Goal: Task Accomplishment & Management: Manage account settings

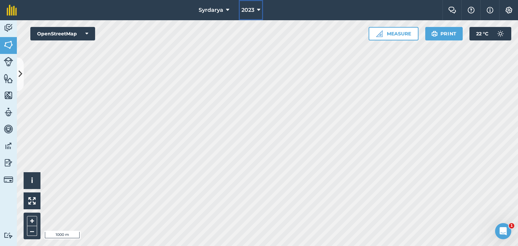
click at [260, 10] on button "2023" at bounding box center [251, 10] width 24 height 20
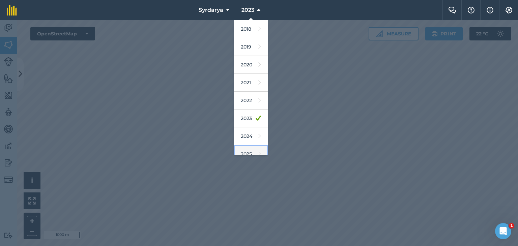
click at [242, 151] on link "2025" at bounding box center [251, 154] width 34 height 18
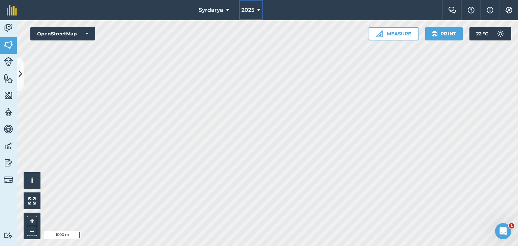
click at [254, 8] on span "2025" at bounding box center [248, 10] width 13 height 8
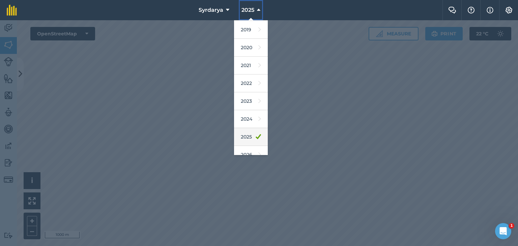
scroll to position [43, 0]
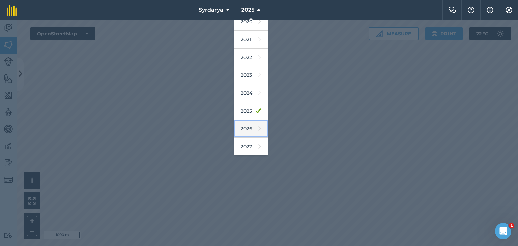
click at [249, 131] on link "2026" at bounding box center [251, 129] width 34 height 18
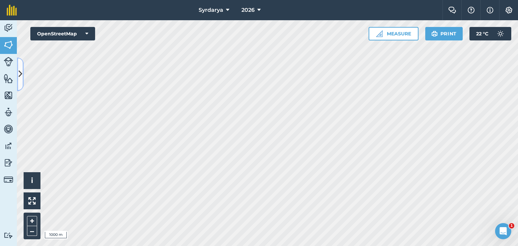
click at [20, 72] on icon at bounding box center [21, 74] width 4 height 12
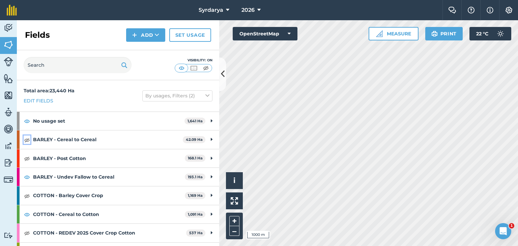
click at [28, 138] on img at bounding box center [27, 140] width 6 height 8
click at [26, 160] on img at bounding box center [27, 158] width 6 height 8
click at [27, 198] on img at bounding box center [27, 196] width 6 height 8
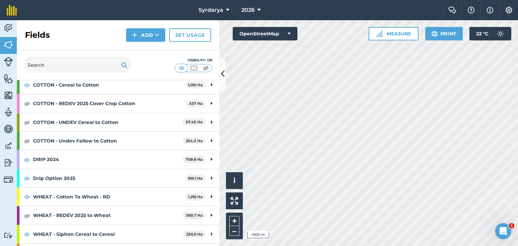
scroll to position [135, 0]
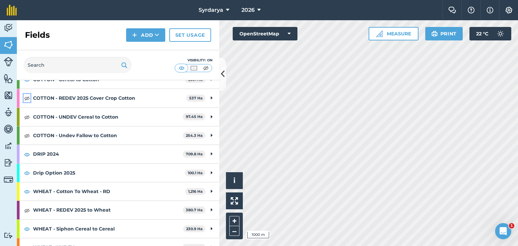
click at [26, 97] on img at bounding box center [27, 98] width 6 height 8
click at [26, 117] on img at bounding box center [27, 117] width 6 height 8
click at [26, 139] on img at bounding box center [27, 136] width 6 height 8
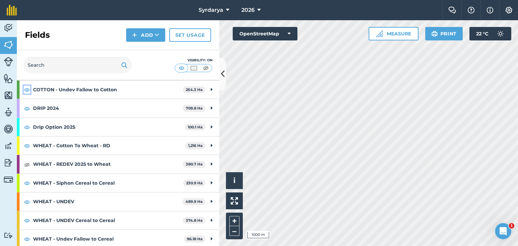
scroll to position [182, 0]
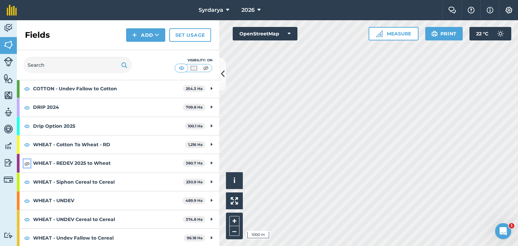
click at [26, 162] on img at bounding box center [27, 164] width 6 height 8
click at [224, 73] on icon at bounding box center [223, 74] width 4 height 12
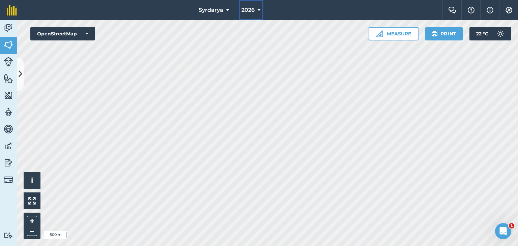
click at [252, 10] on span "2026" at bounding box center [248, 10] width 13 height 8
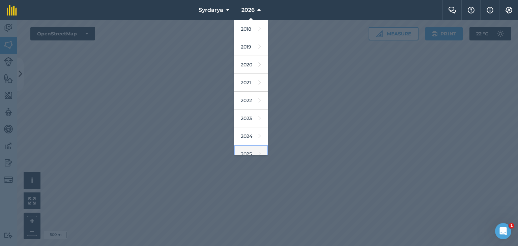
click at [244, 152] on link "2025" at bounding box center [251, 154] width 34 height 18
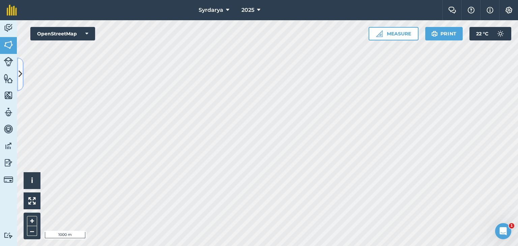
click at [21, 73] on icon at bounding box center [21, 74] width 4 height 12
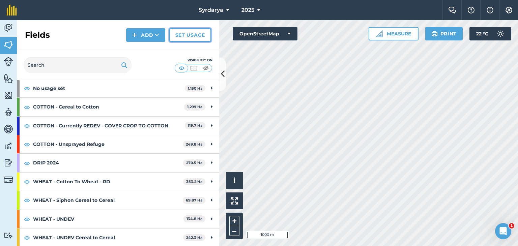
click at [181, 34] on link "Set usage" at bounding box center [190, 34] width 42 height 13
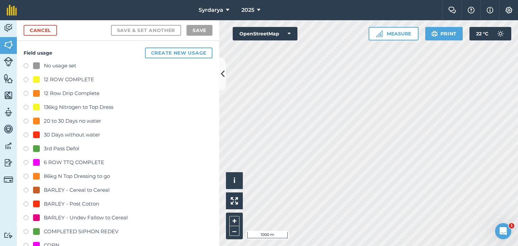
click at [24, 64] on label at bounding box center [28, 66] width 9 height 7
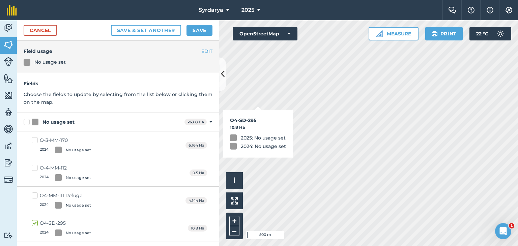
checkbox input "true"
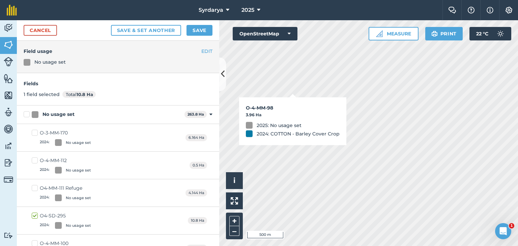
checkbox input "true"
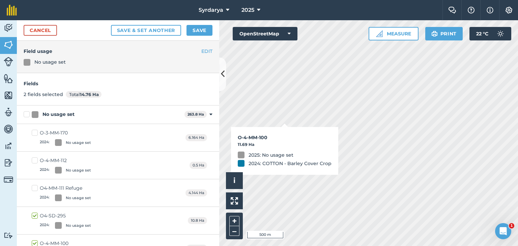
checkbox input "true"
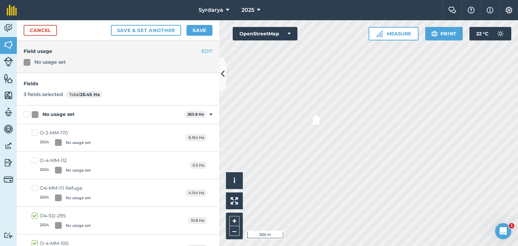
checkbox input "true"
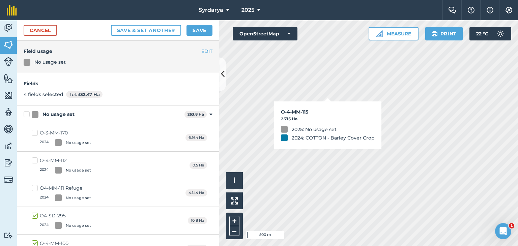
checkbox input "true"
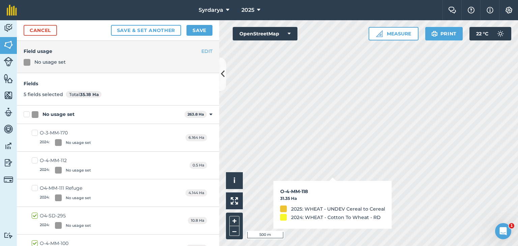
checkbox input "true"
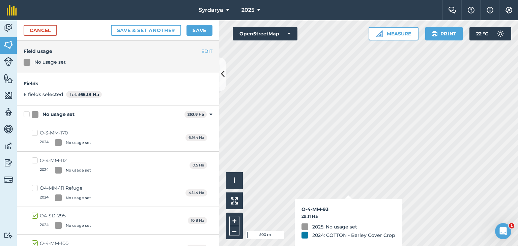
checkbox input "true"
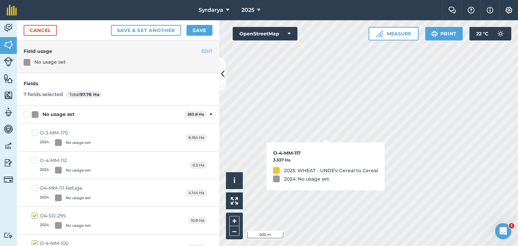
checkbox input "true"
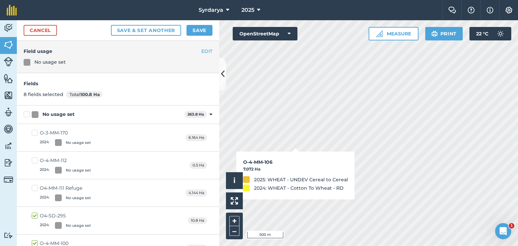
checkbox input "true"
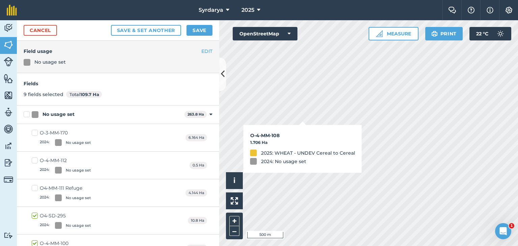
checkbox input "true"
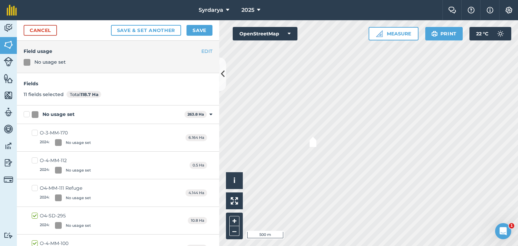
checkbox input "true"
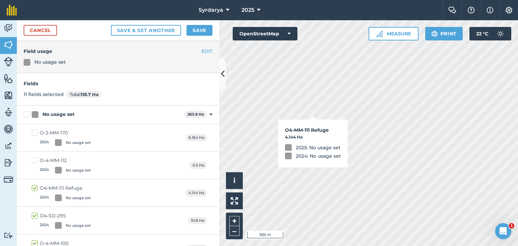
checkbox input "true"
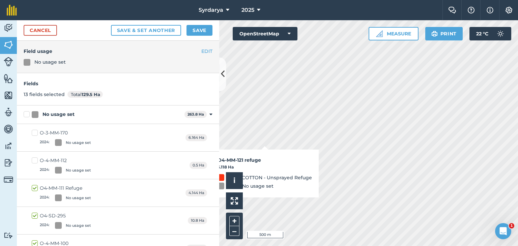
checkbox input "true"
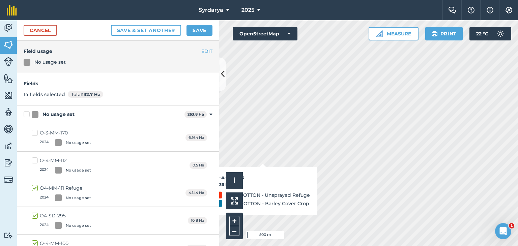
checkbox input "true"
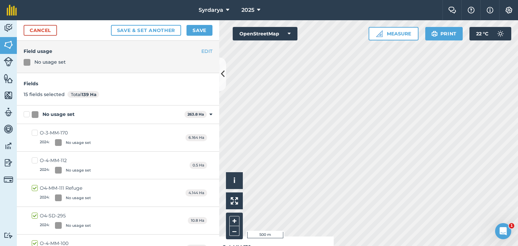
checkbox input "true"
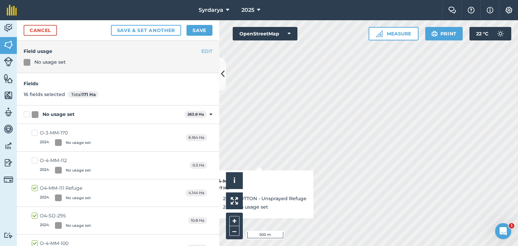
checkbox input "true"
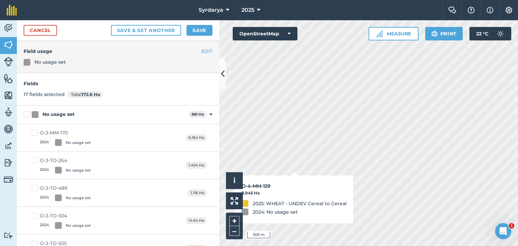
checkbox input "true"
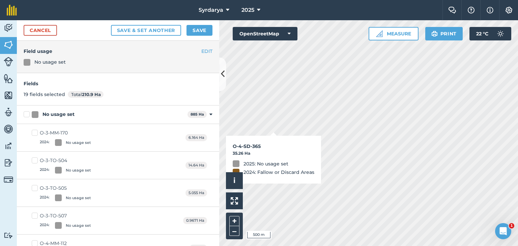
checkbox input "false"
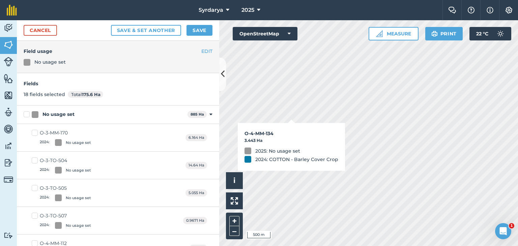
checkbox input "true"
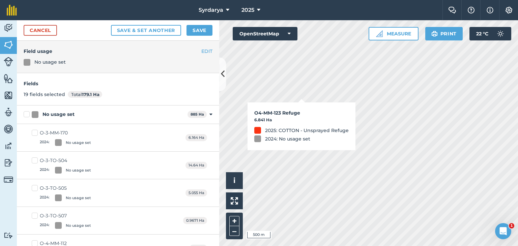
checkbox input "true"
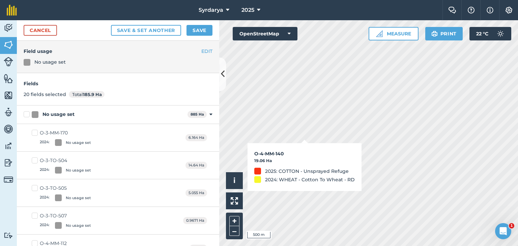
checkbox input "true"
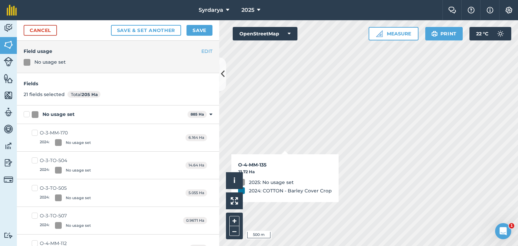
checkbox input "true"
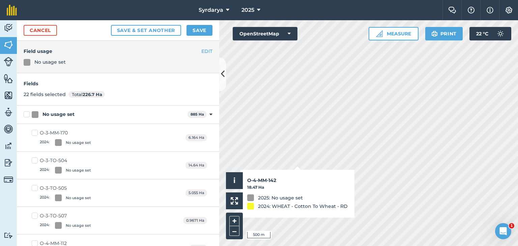
checkbox input "true"
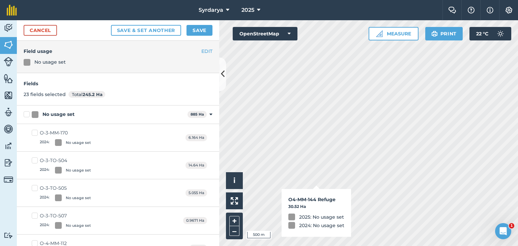
checkbox input "true"
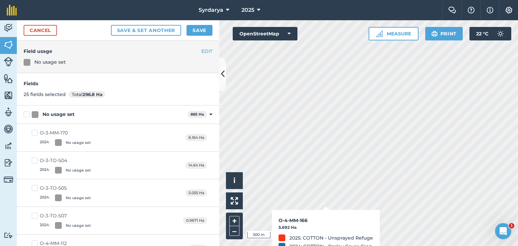
checkbox input "true"
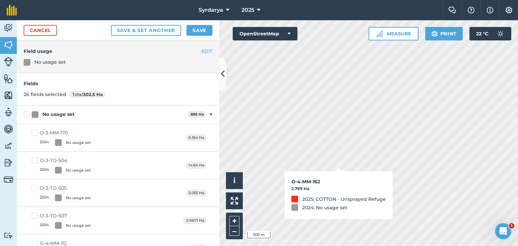
checkbox input "true"
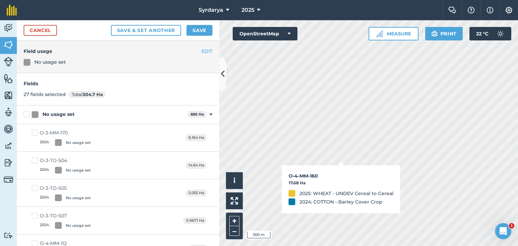
checkbox input "true"
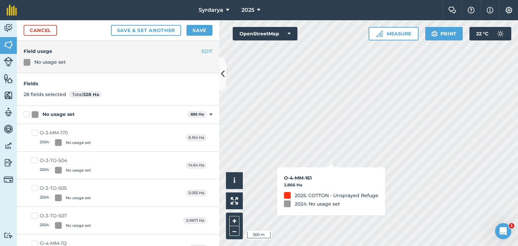
checkbox input "true"
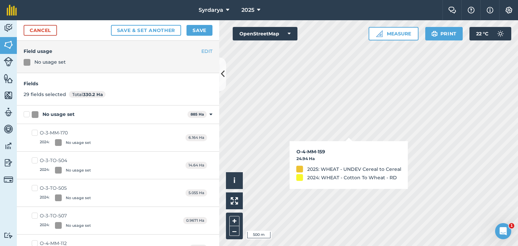
checkbox input "true"
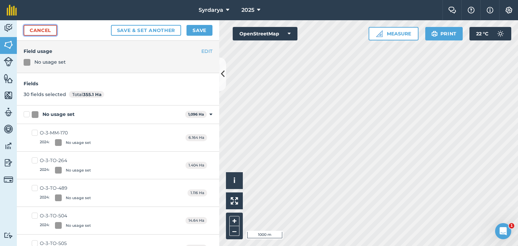
click at [37, 31] on link "Cancel" at bounding box center [40, 30] width 33 height 11
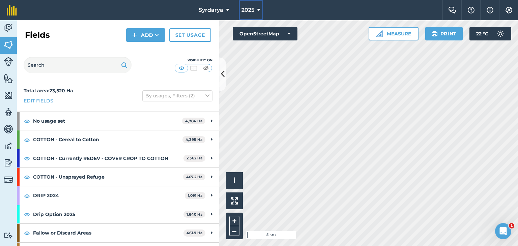
click at [254, 6] on span "2025" at bounding box center [248, 10] width 13 height 8
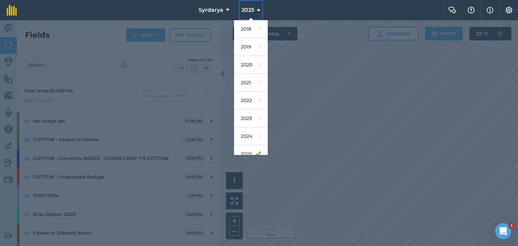
scroll to position [43, 0]
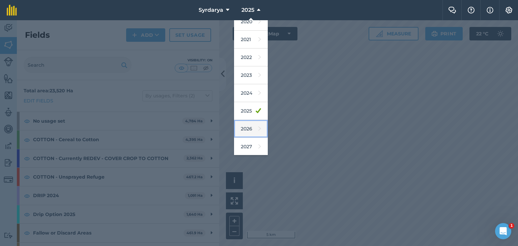
click at [249, 128] on link "2026" at bounding box center [251, 129] width 34 height 18
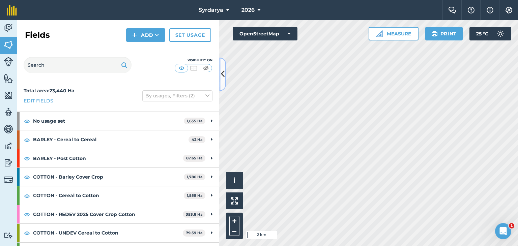
click at [220, 72] on button at bounding box center [222, 74] width 7 height 34
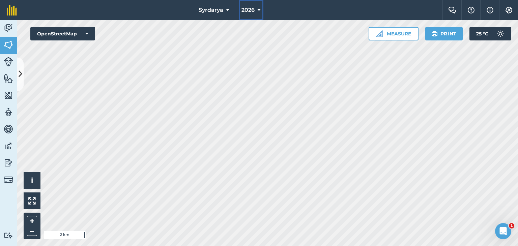
click at [256, 9] on button "2026" at bounding box center [251, 10] width 25 height 20
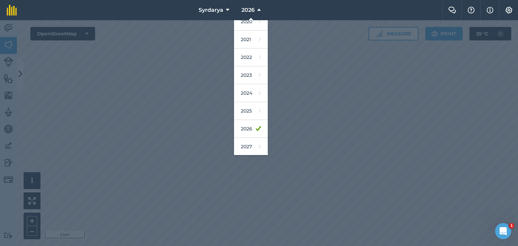
click at [128, 171] on div at bounding box center [259, 133] width 518 height 226
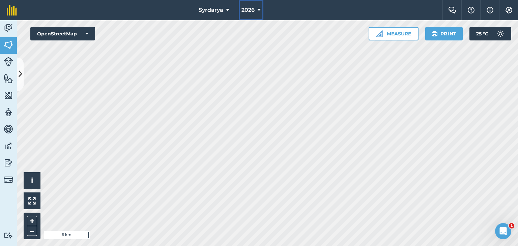
click at [259, 7] on icon at bounding box center [258, 10] width 3 height 8
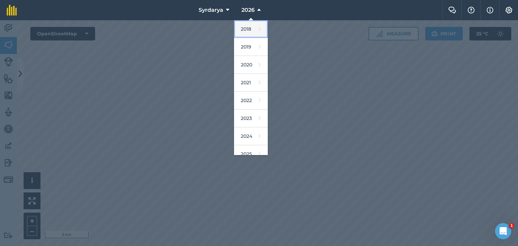
click at [246, 29] on link "2018" at bounding box center [251, 29] width 34 height 18
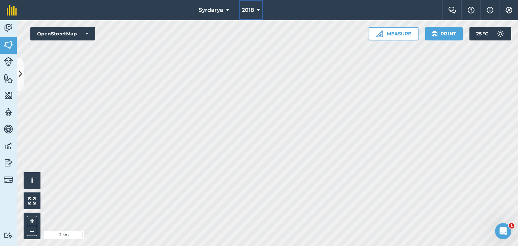
click at [258, 7] on icon at bounding box center [258, 10] width 3 height 8
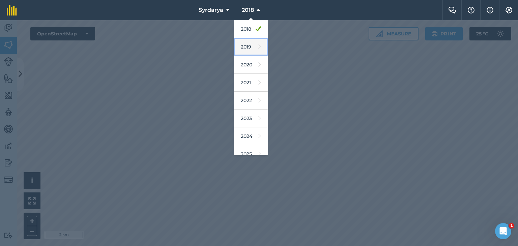
click at [247, 46] on link "2019" at bounding box center [251, 47] width 34 height 18
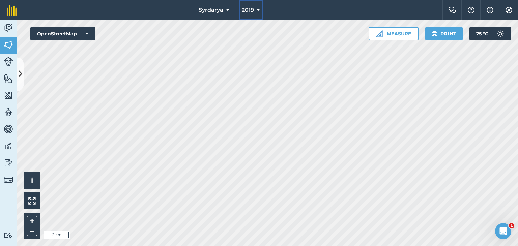
click at [258, 10] on icon at bounding box center [258, 10] width 3 height 8
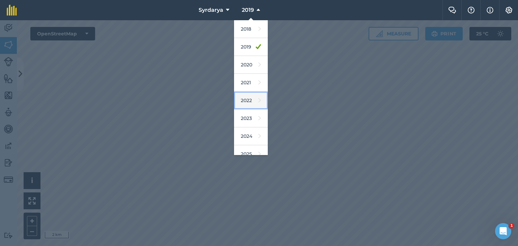
click at [249, 101] on link "2022" at bounding box center [251, 101] width 34 height 18
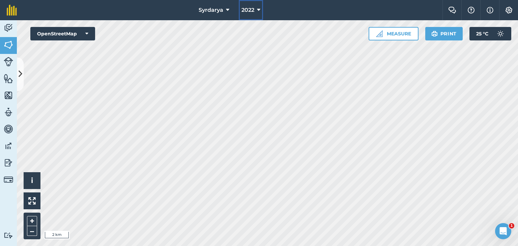
click at [256, 8] on button "2022" at bounding box center [251, 10] width 24 height 20
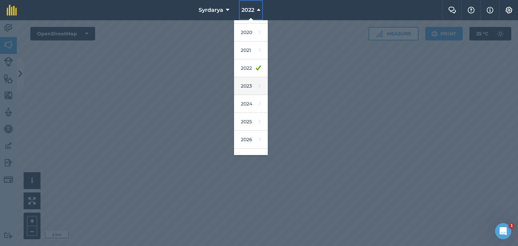
scroll to position [43, 0]
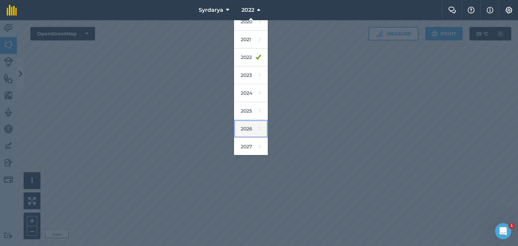
click at [247, 127] on link "2026" at bounding box center [251, 129] width 34 height 18
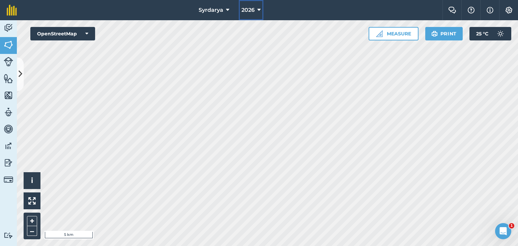
click at [249, 8] on span "2026" at bounding box center [248, 10] width 13 height 8
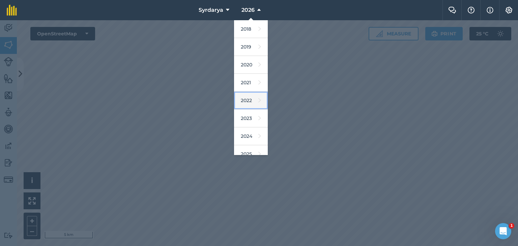
click at [245, 101] on link "2022" at bounding box center [251, 101] width 34 height 18
